Goal: Task Accomplishment & Management: Manage account settings

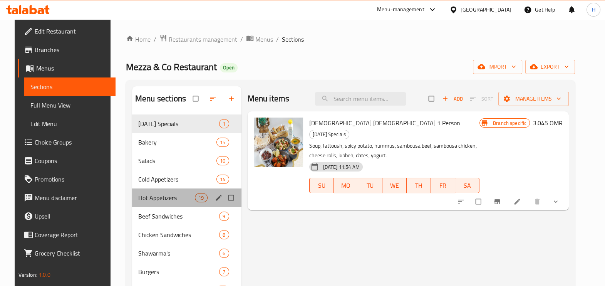
click at [150, 188] on div "Hot Appetizers 19" at bounding box center [186, 197] width 109 height 18
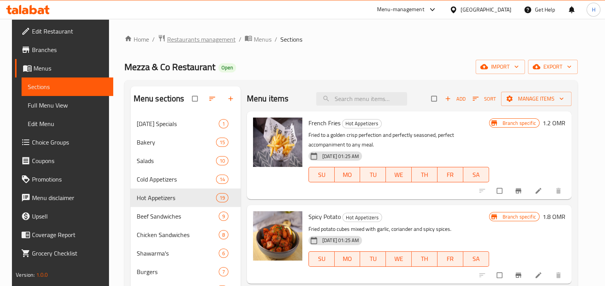
click at [218, 37] on span "Restaurants management" at bounding box center [201, 39] width 69 height 9
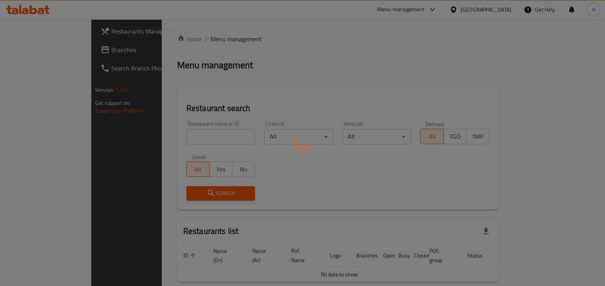
click at [204, 137] on div at bounding box center [302, 143] width 605 height 286
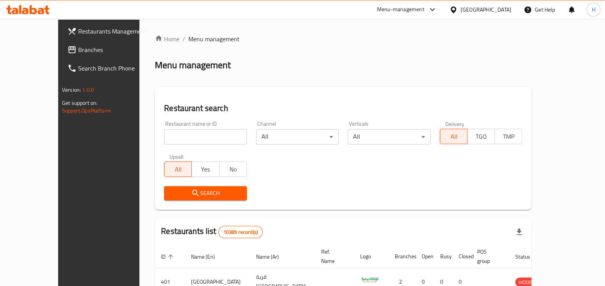
click at [204, 137] on input "search" at bounding box center [205, 136] width 83 height 15
click at [421, 10] on div "Menu-management" at bounding box center [400, 9] width 47 height 9
click at [400, 83] on div "Restaurant-Management" at bounding box center [395, 84] width 60 height 8
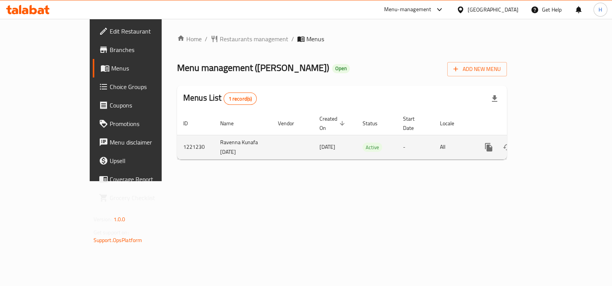
click at [553, 144] on link "enhanced table" at bounding box center [544, 147] width 18 height 18
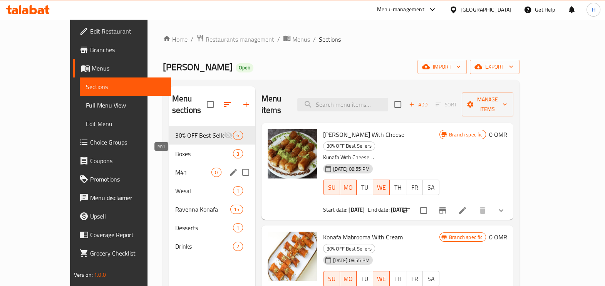
click at [175, 167] on span "M41" at bounding box center [193, 171] width 36 height 9
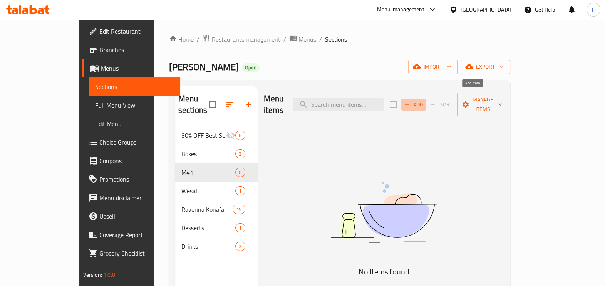
click at [424, 100] on span "Add" at bounding box center [413, 104] width 21 height 9
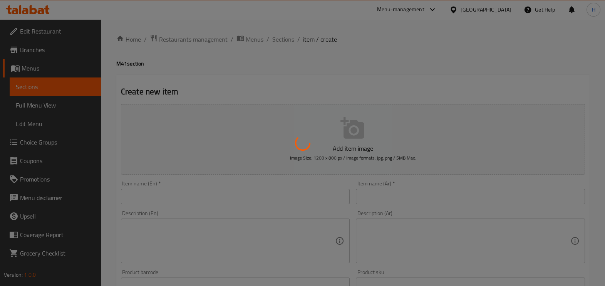
click at [197, 194] on div at bounding box center [302, 143] width 605 height 286
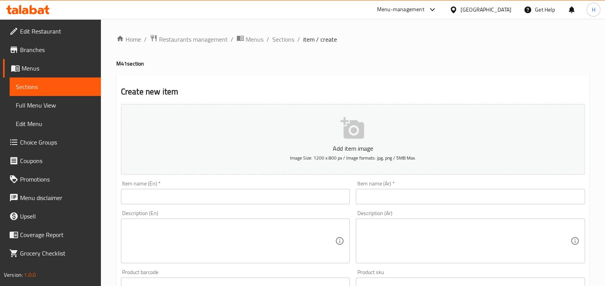
click at [197, 194] on input "text" at bounding box center [235, 196] width 229 height 15
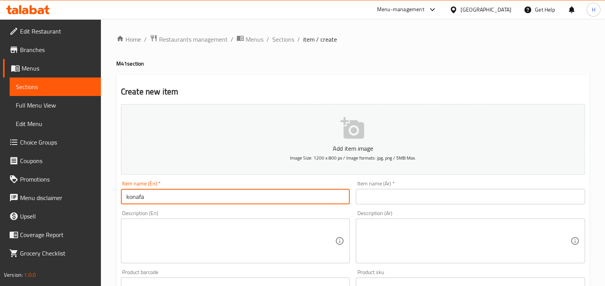
type input "konafa"
